Goal: Navigation & Orientation: Find specific page/section

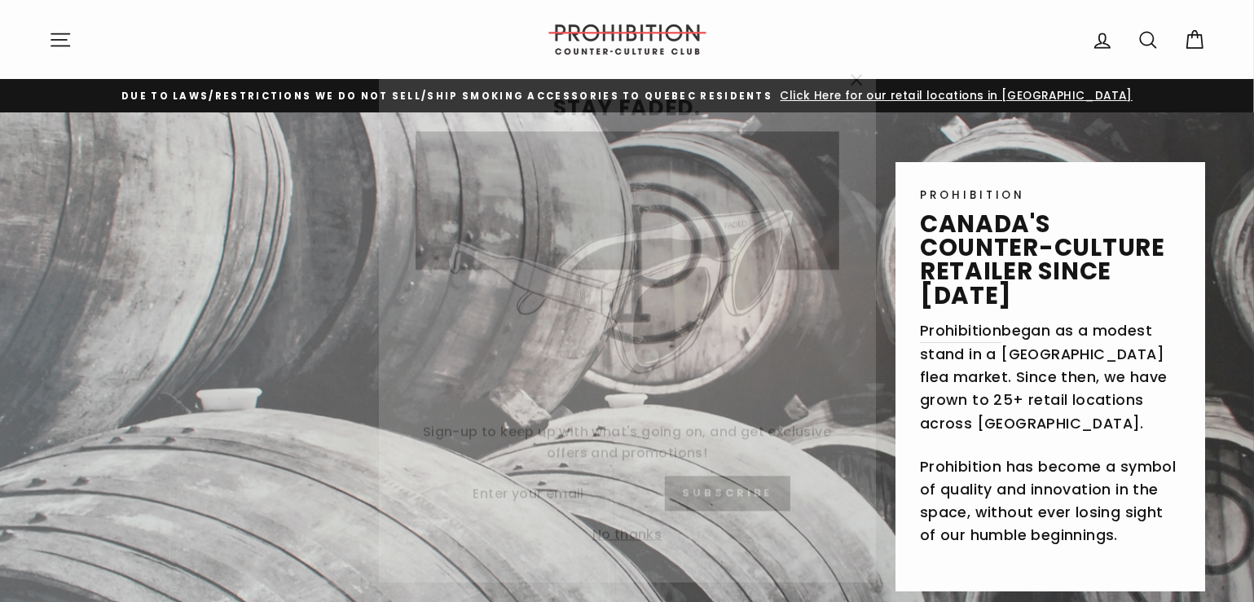
click at [847, 64] on icon "button" at bounding box center [856, 59] width 23 height 23
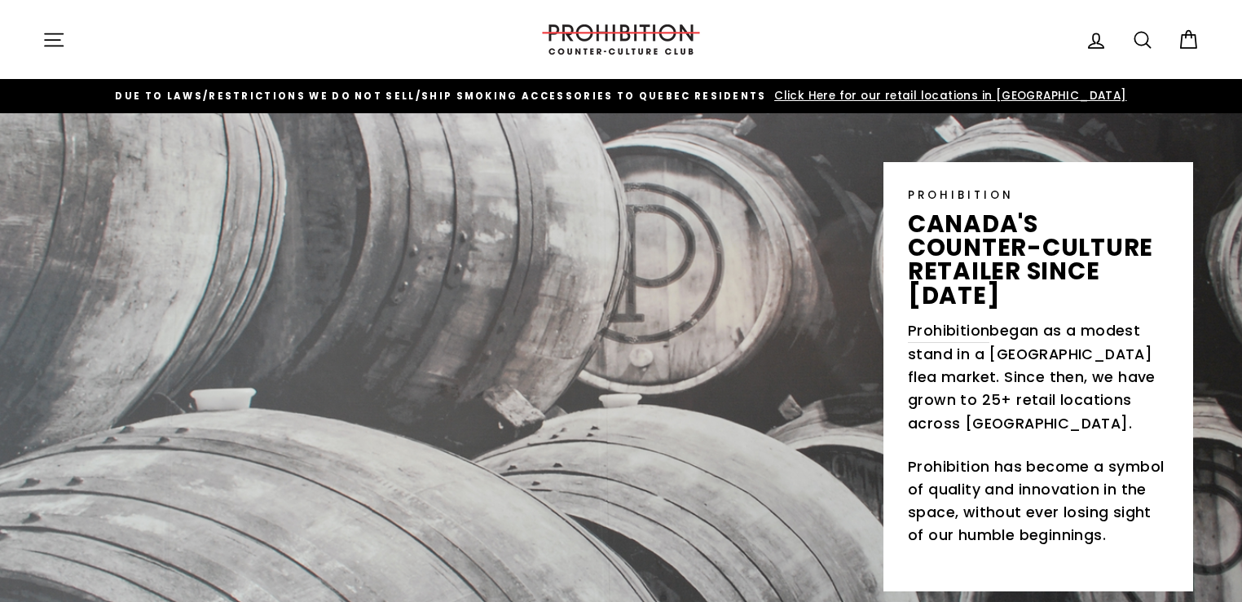
click at [59, 30] on icon "button" at bounding box center [53, 40] width 23 height 23
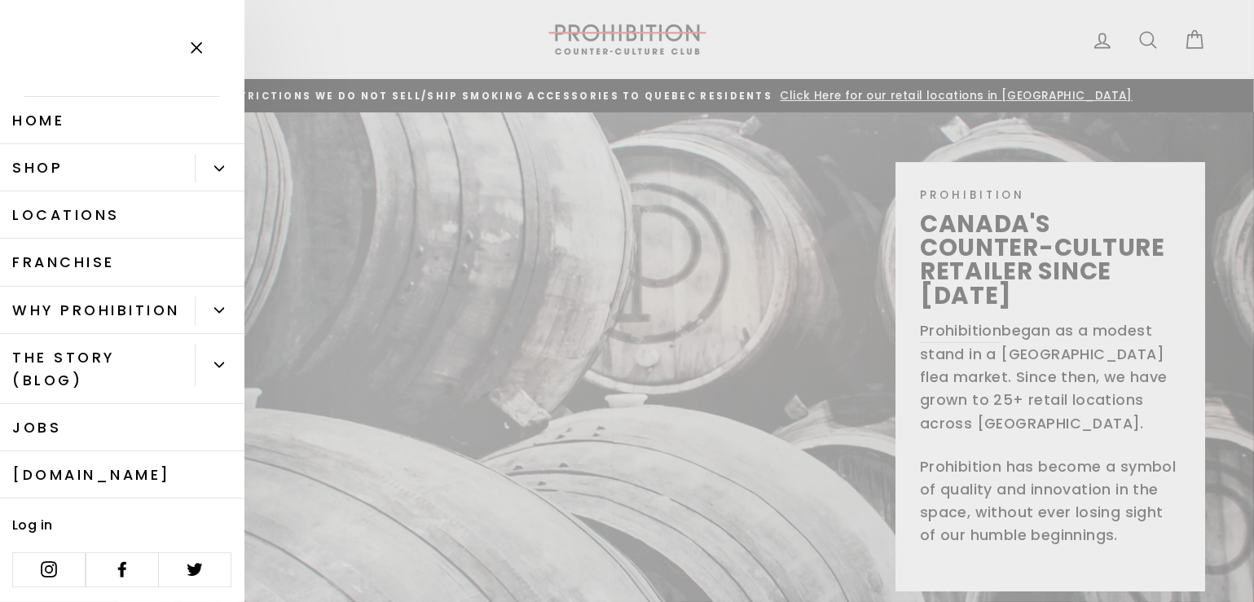
click at [213, 175] on button "Primary" at bounding box center [220, 168] width 50 height 29
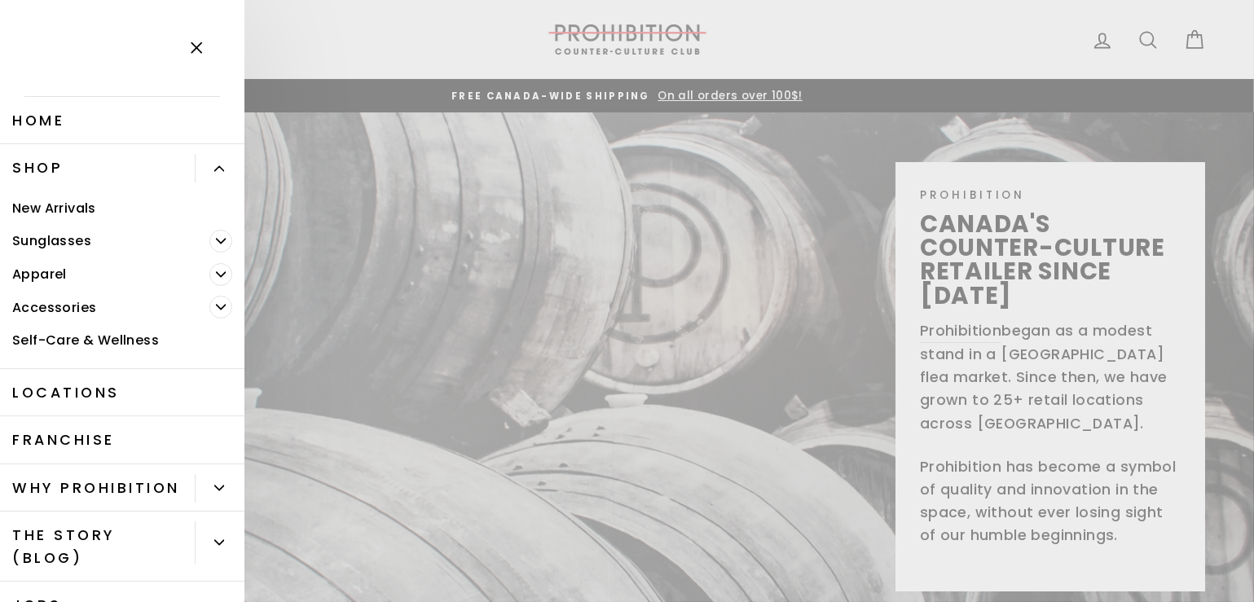
click at [134, 214] on link "New Arrivals" at bounding box center [122, 207] width 244 height 33
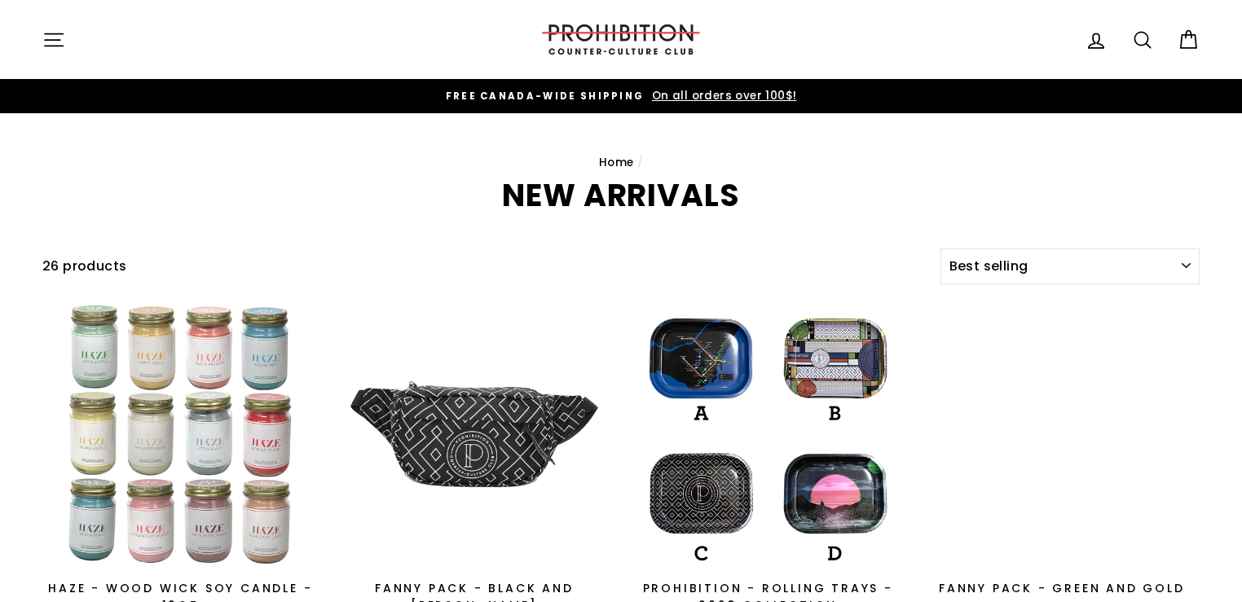
select select "best-selling"
